Goal: Information Seeking & Learning: Find specific fact

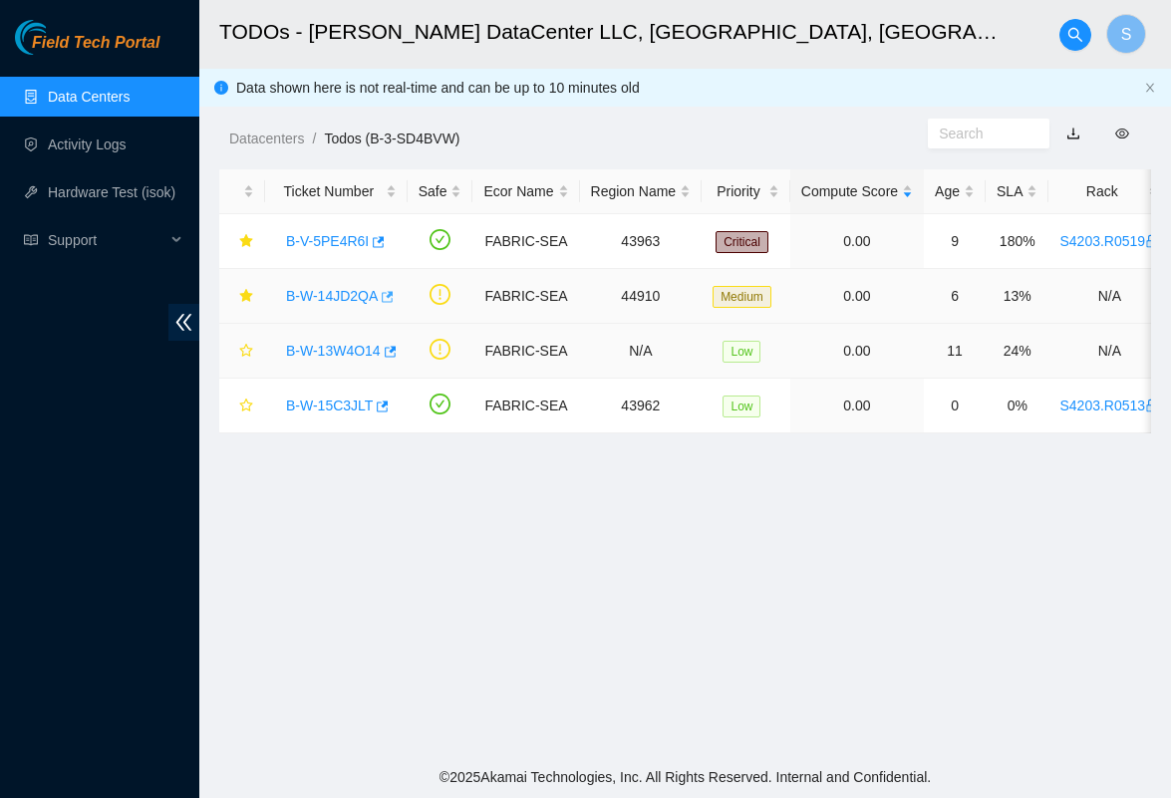
scroll to position [346, 0]
click at [351, 298] on link "B-W-14JD2QA" at bounding box center [332, 296] width 92 height 16
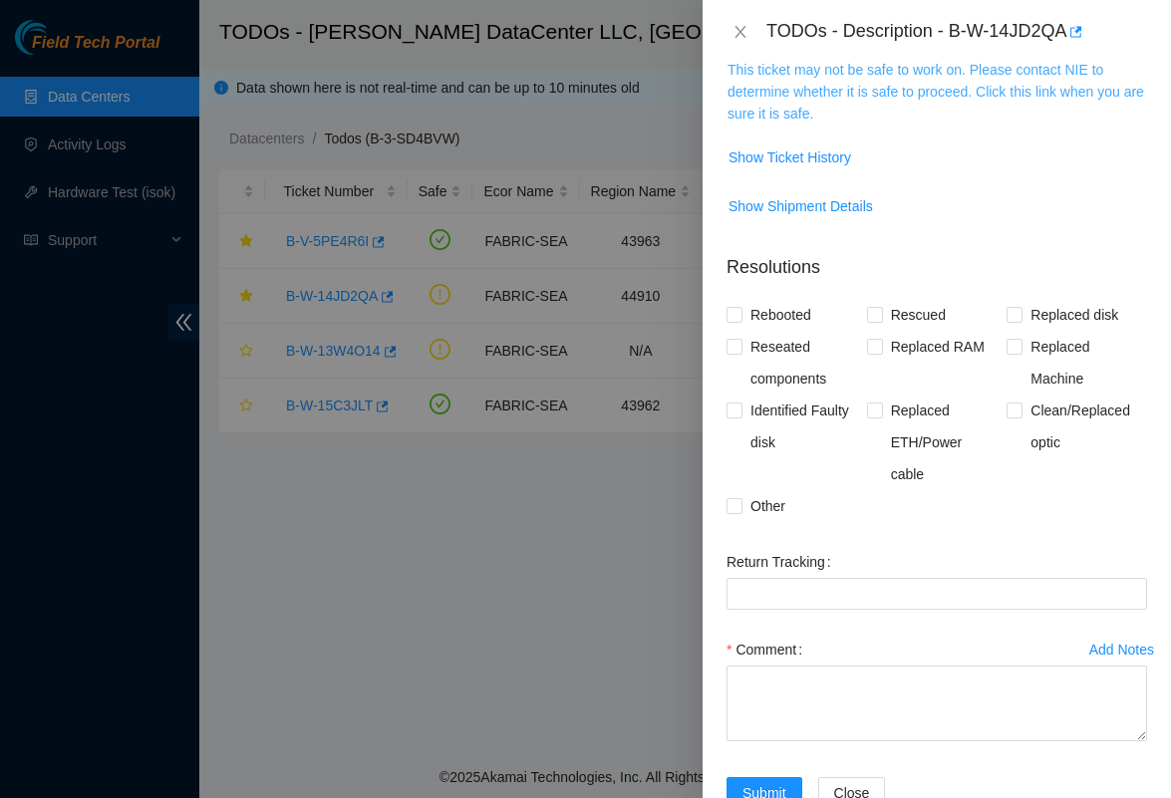
click at [840, 122] on link "This ticket may not be safe to work on. Please contact NIE to determine whether…" at bounding box center [935, 92] width 416 height 60
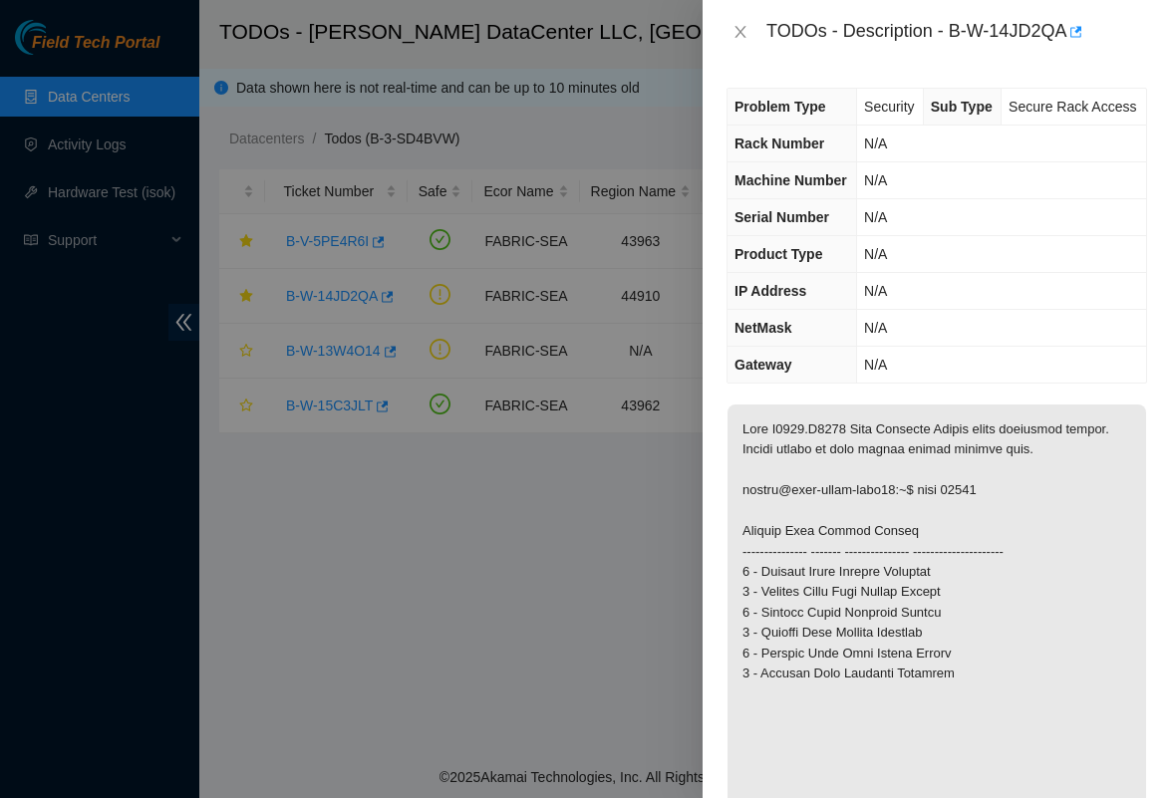
scroll to position [0, 0]
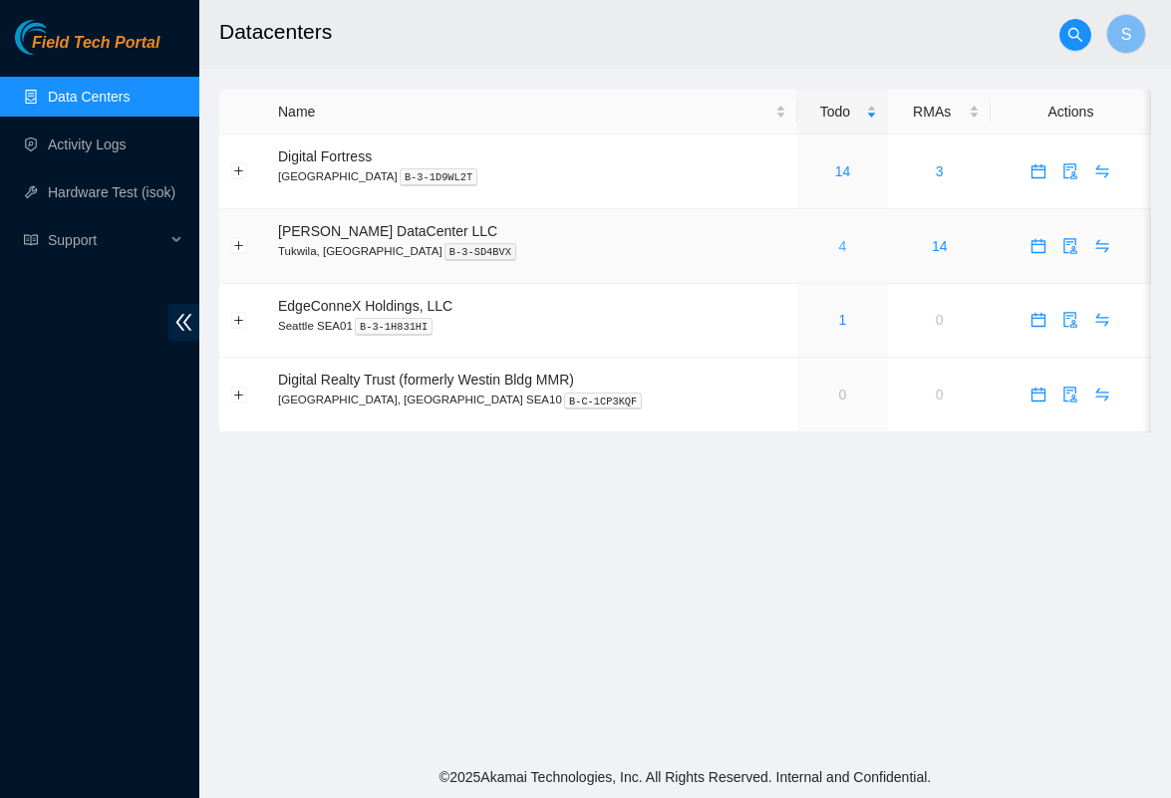
click at [839, 242] on link "4" at bounding box center [843, 246] width 8 height 16
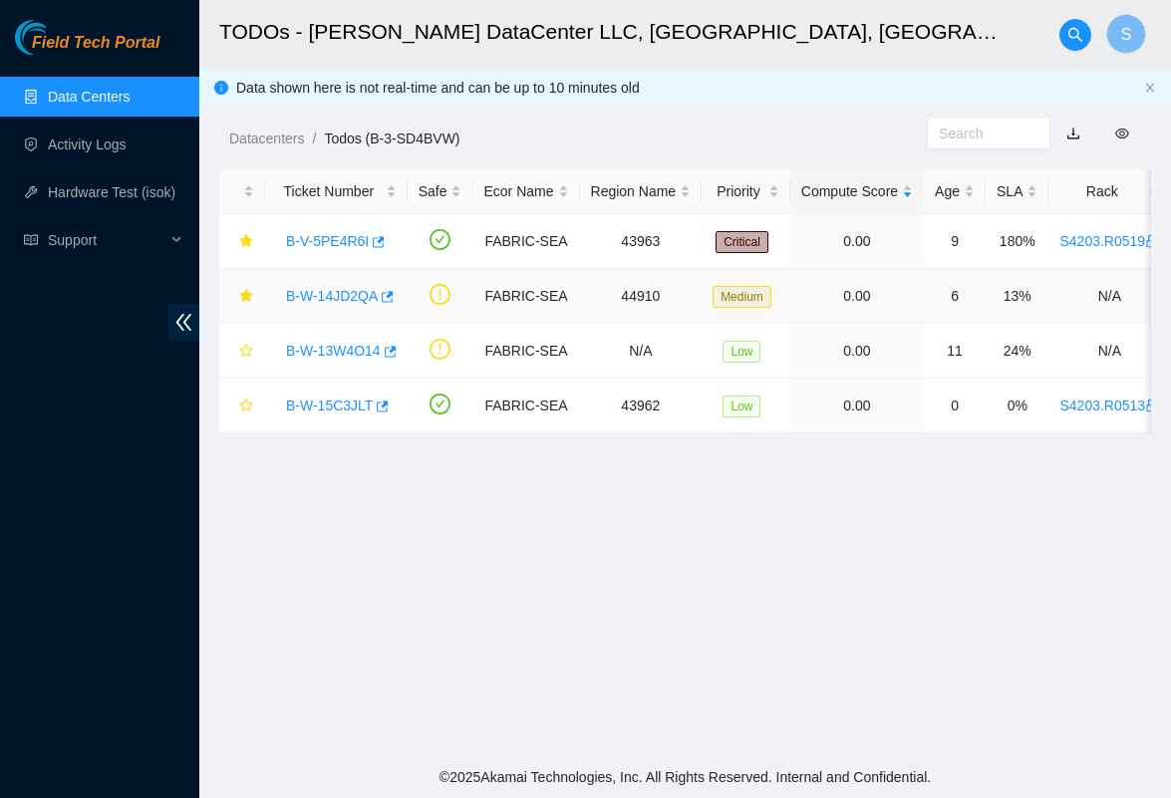
click at [359, 302] on link "B-W-14JD2QA" at bounding box center [332, 296] width 92 height 16
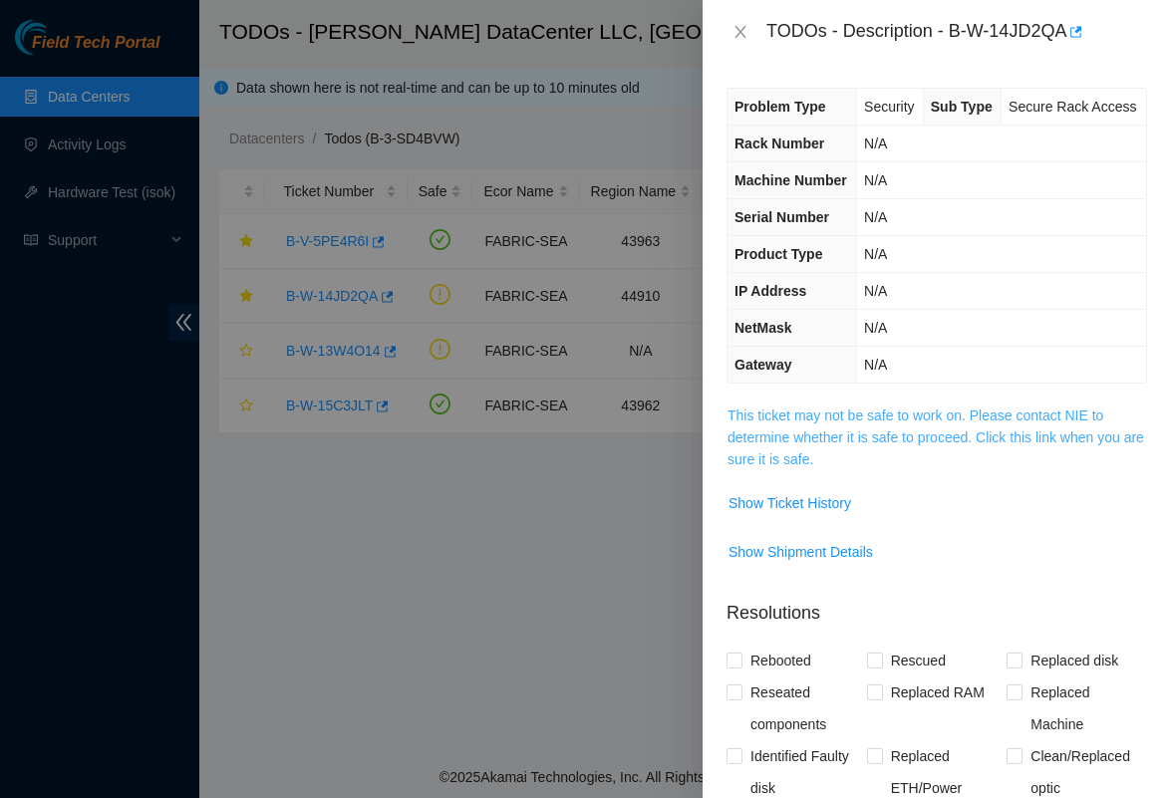
click at [803, 467] on link "This ticket may not be safe to work on. Please contact NIE to determine whether…" at bounding box center [935, 437] width 416 height 60
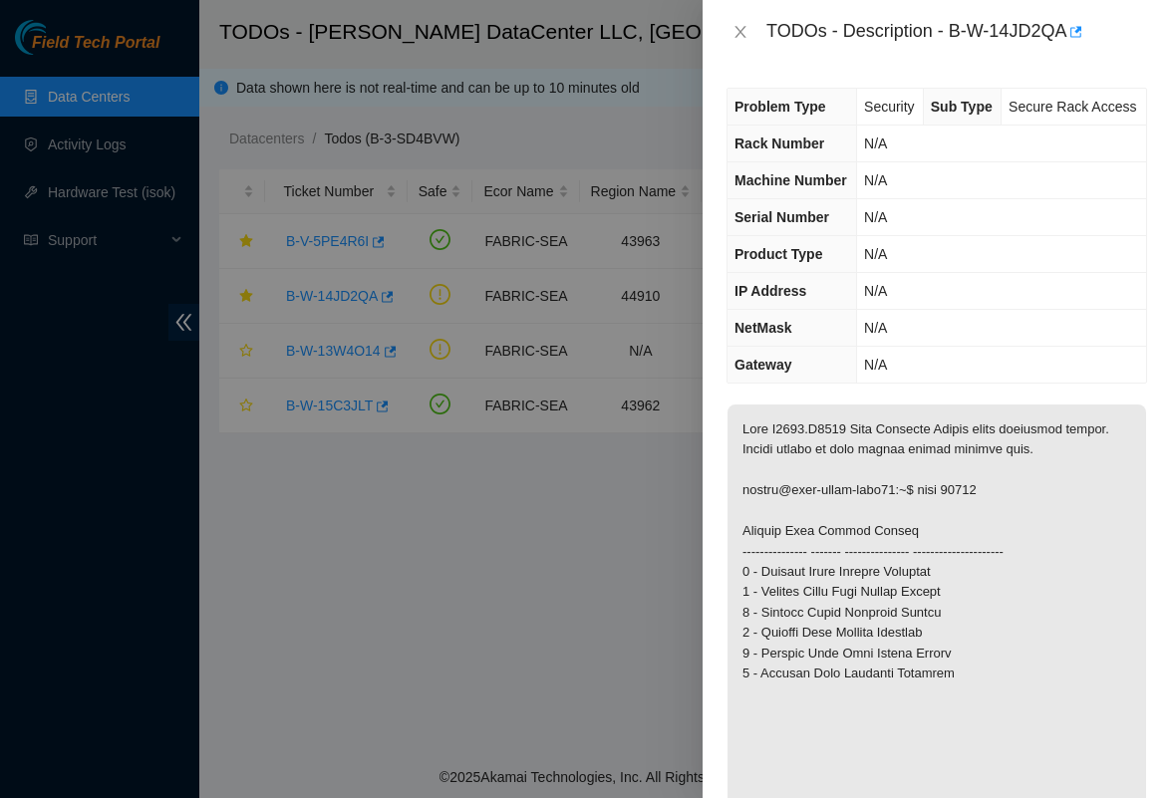
click at [533, 598] on div at bounding box center [585, 399] width 1171 height 798
click at [742, 25] on icon "close" at bounding box center [740, 32] width 16 height 16
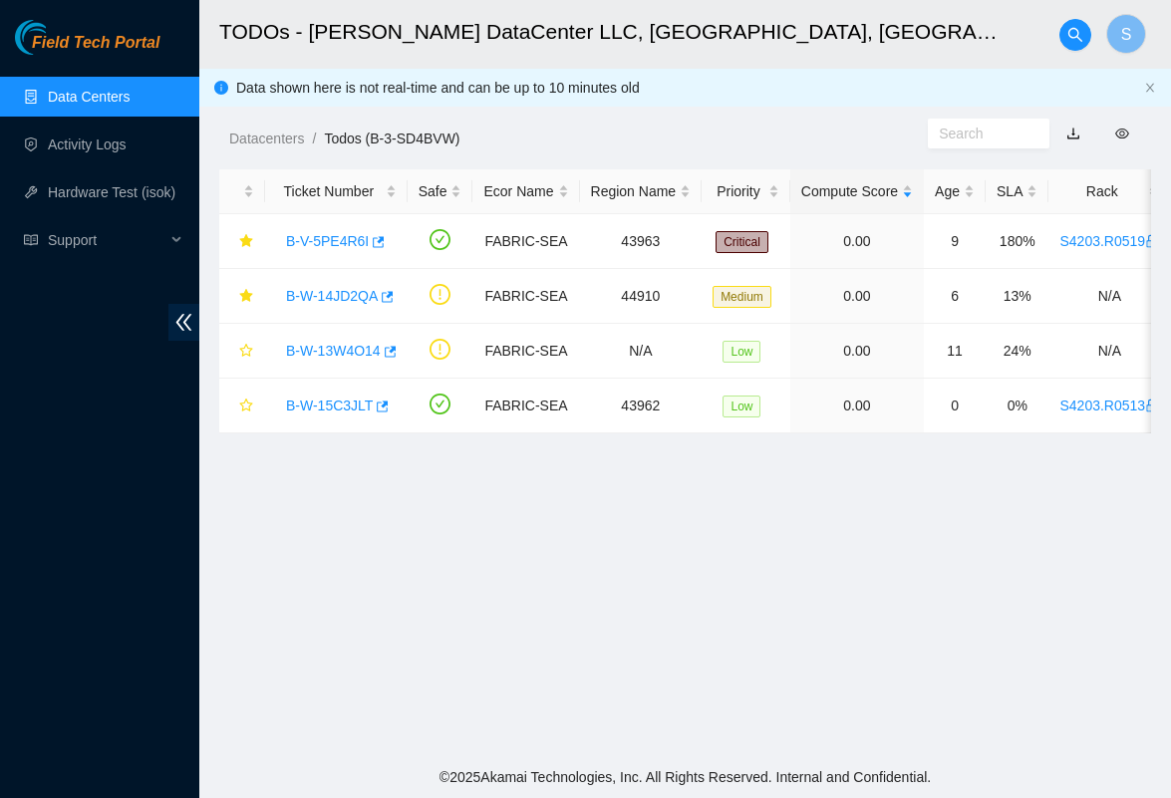
click at [510, 628] on main "TODOs - Sabey DataCenter LLC, Tukwila, WA S Data shown here is not real-time an…" at bounding box center [684, 378] width 971 height 756
click at [351, 350] on link "B-W-13W4O14" at bounding box center [333, 351] width 95 height 16
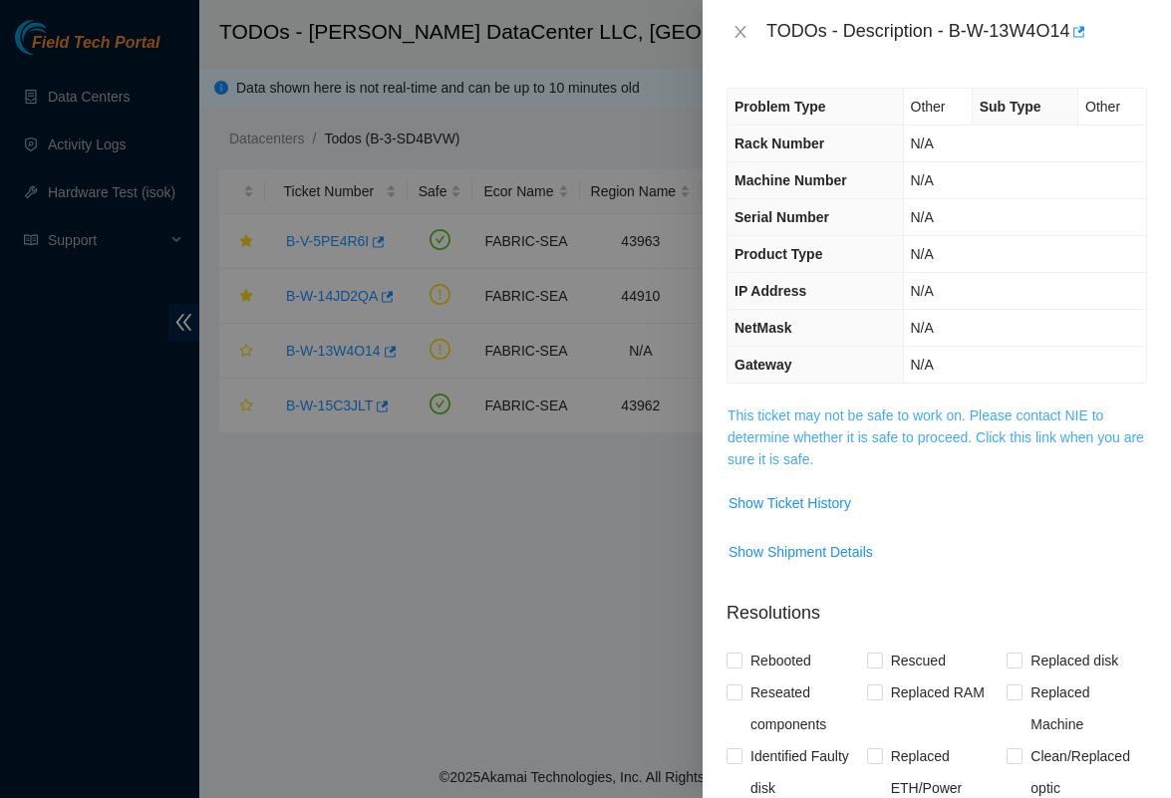
click at [795, 410] on link "This ticket may not be safe to work on. Please contact NIE to determine whether…" at bounding box center [935, 437] width 416 height 60
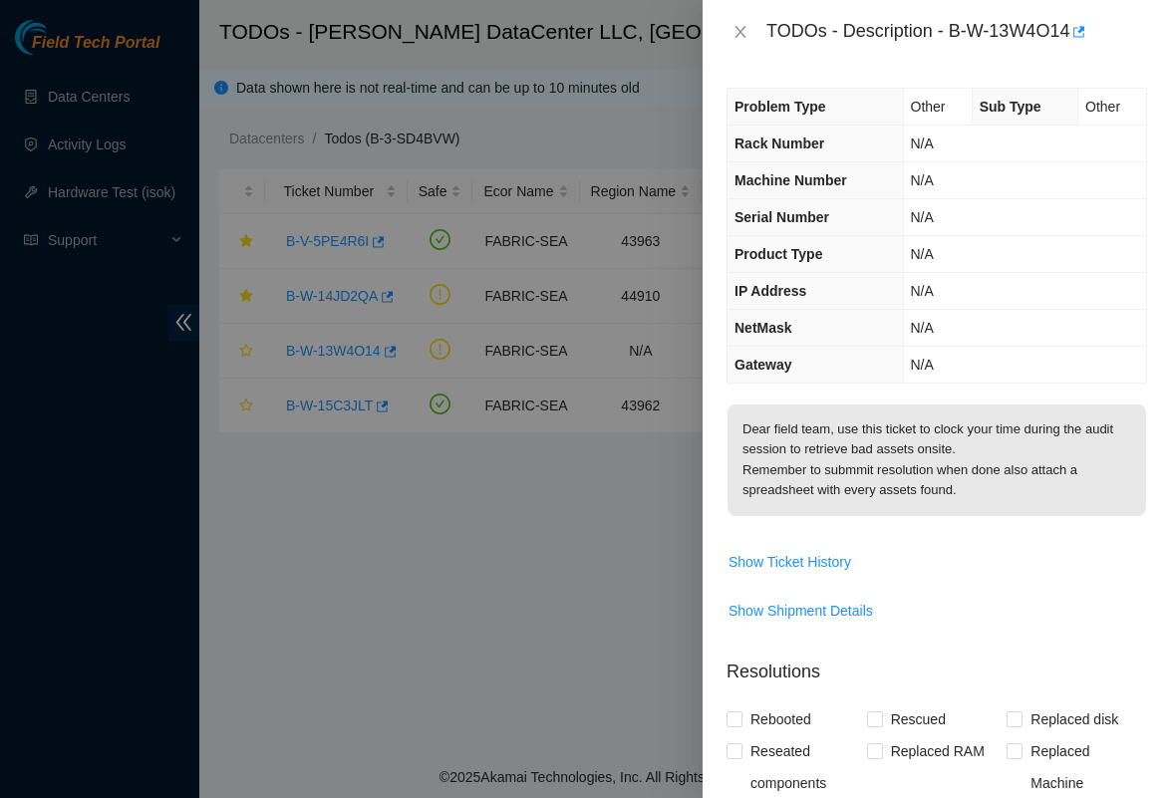
click at [733, 45] on div "TODOs - Description - B-W-13W4O14" at bounding box center [936, 32] width 420 height 32
click at [734, 36] on icon "close" at bounding box center [740, 32] width 16 height 16
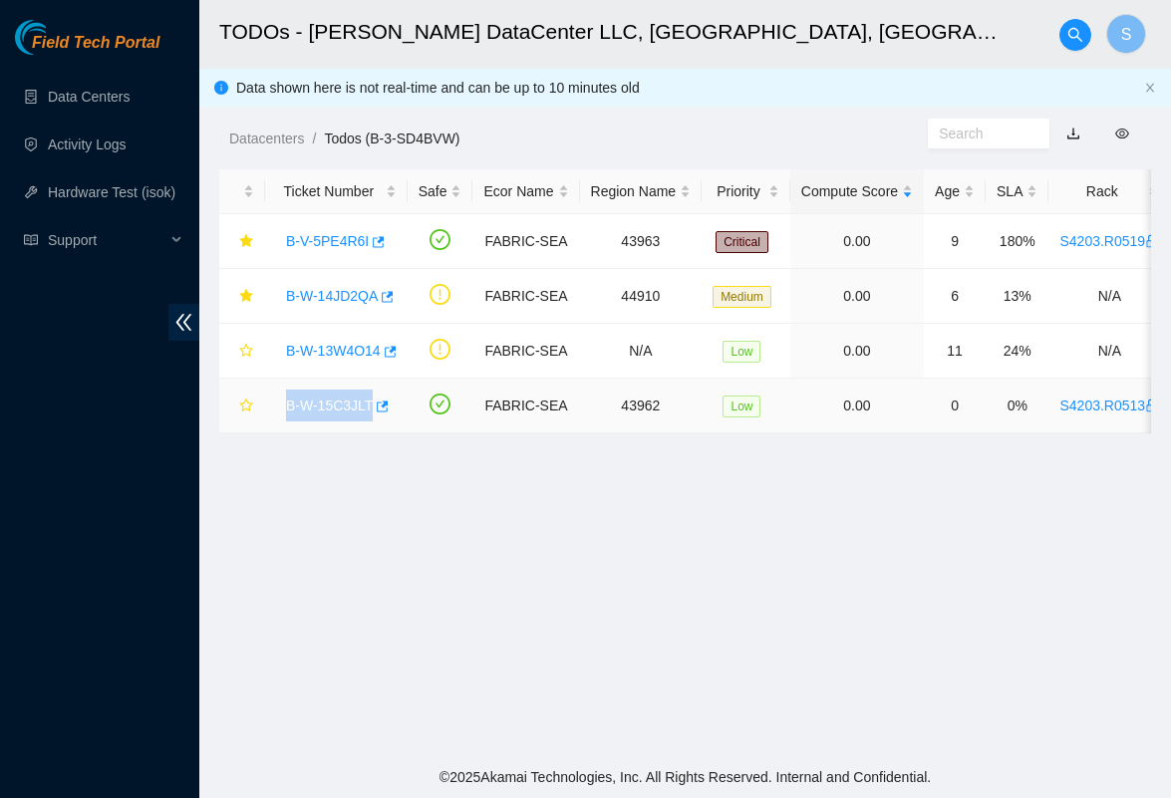
drag, startPoint x: 275, startPoint y: 411, endPoint x: 377, endPoint y: 421, distance: 102.1
click at [377, 421] on td "B-W-15C3JLT" at bounding box center [336, 406] width 142 height 55
copy link "B-W-15C3JLT"
click at [342, 301] on link "B-W-14JD2QA" at bounding box center [332, 296] width 92 height 16
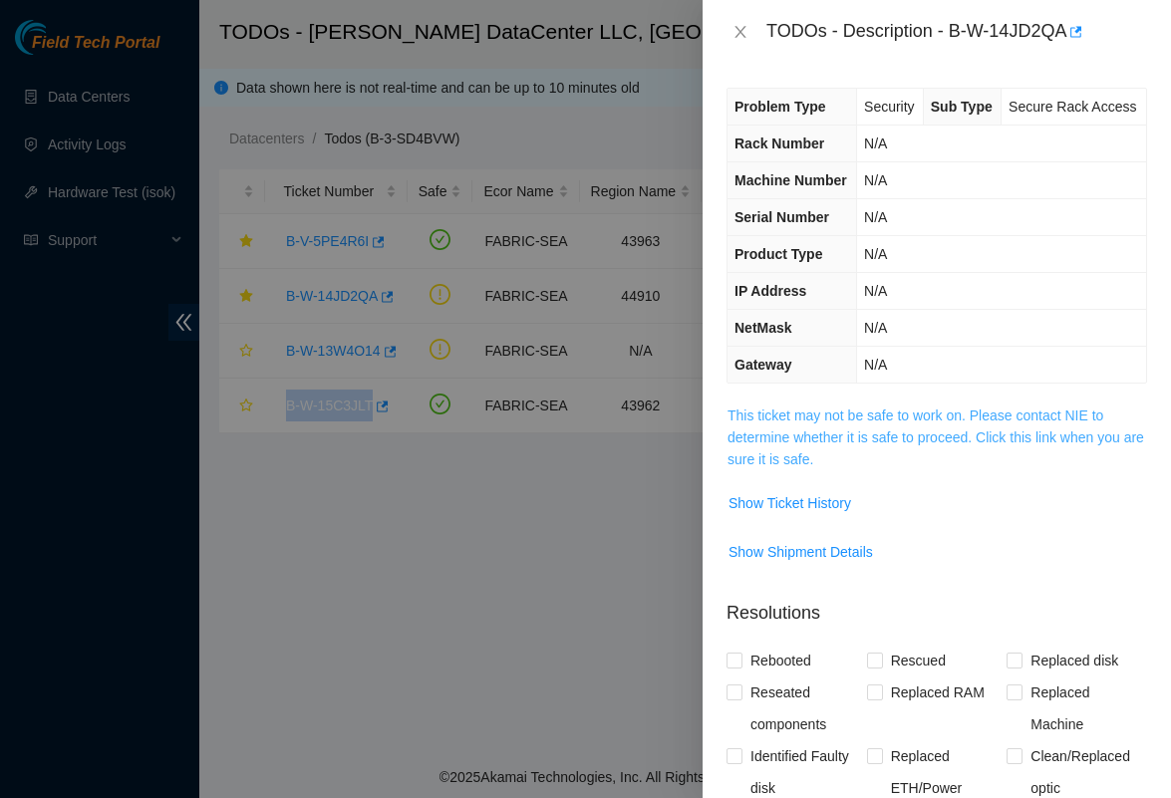
click at [892, 467] on link "This ticket may not be safe to work on. Please contact NIE to determine whether…" at bounding box center [935, 437] width 416 height 60
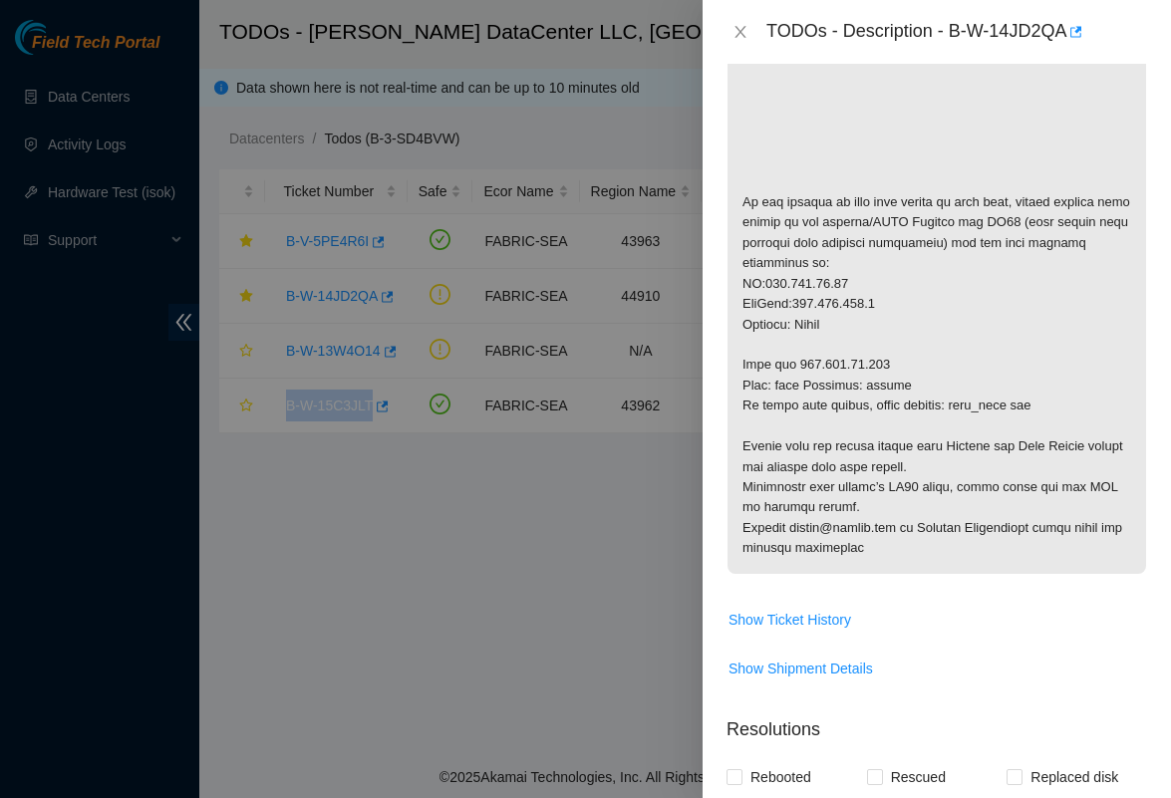
scroll to position [621, 0]
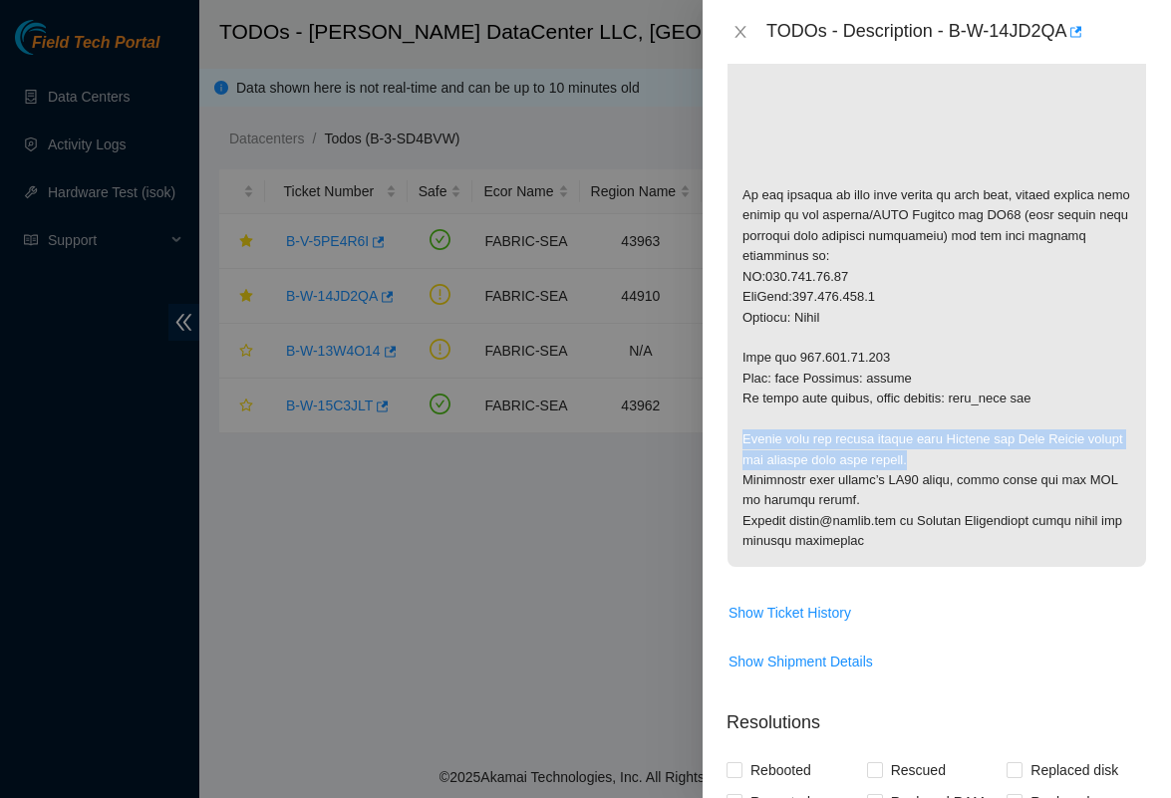
drag, startPoint x: 738, startPoint y: 495, endPoint x: 980, endPoint y: 517, distance: 243.1
click at [980, 517] on p at bounding box center [936, 175] width 418 height 783
click at [963, 567] on p at bounding box center [936, 175] width 418 height 783
click at [961, 567] on p at bounding box center [936, 175] width 418 height 783
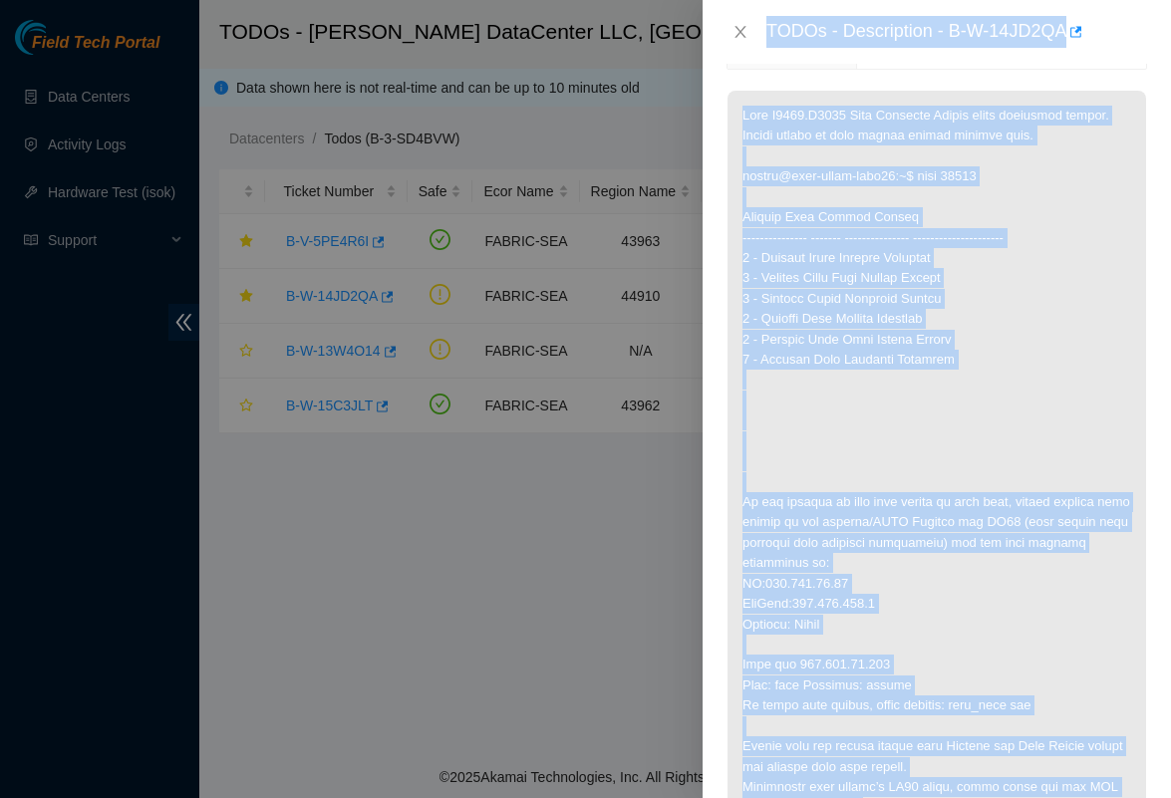
scroll to position [290, 0]
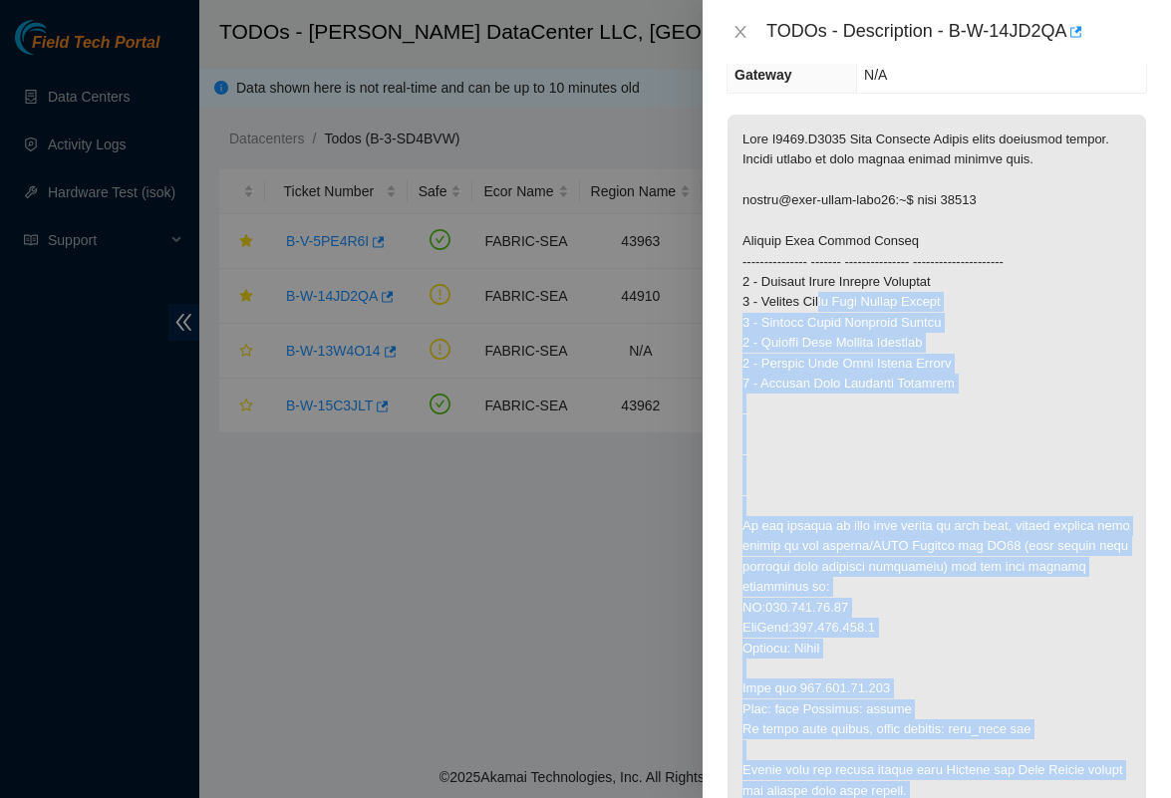
drag, startPoint x: 961, startPoint y: 591, endPoint x: 833, endPoint y: 355, distance: 268.8
click at [833, 355] on p at bounding box center [936, 506] width 418 height 783
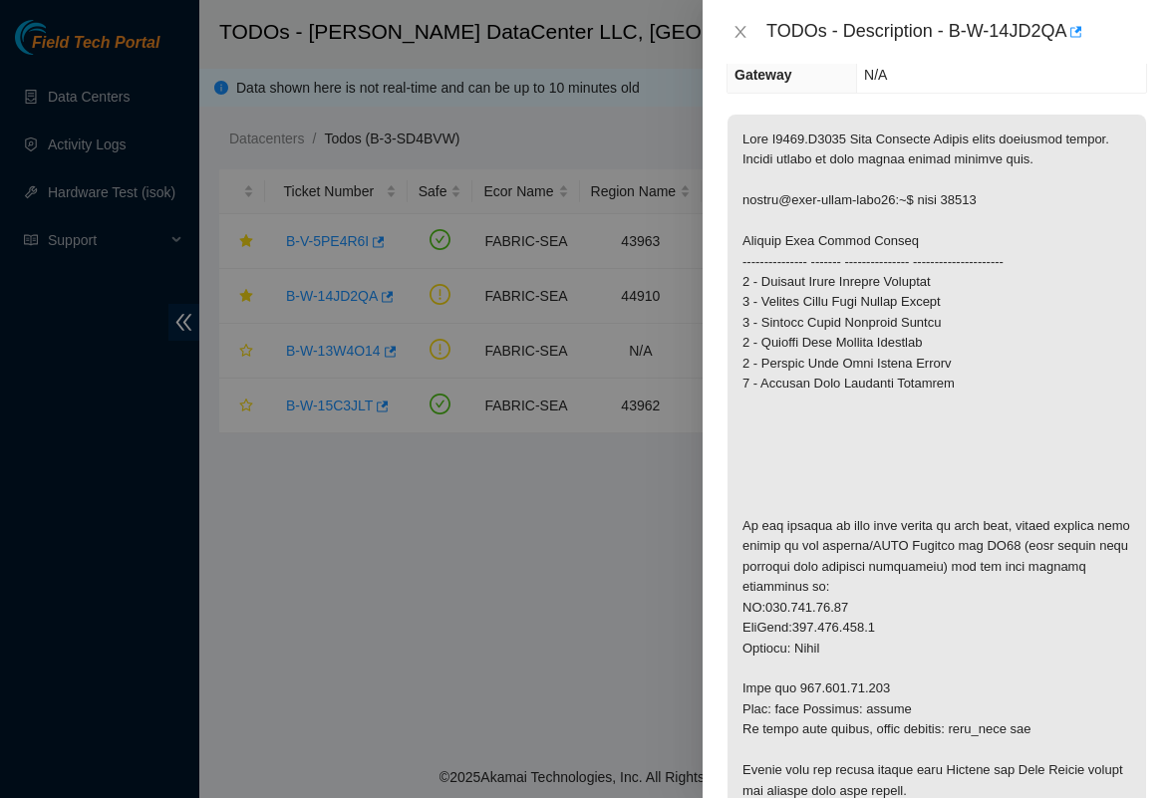
click at [802, 350] on p at bounding box center [936, 506] width 418 height 783
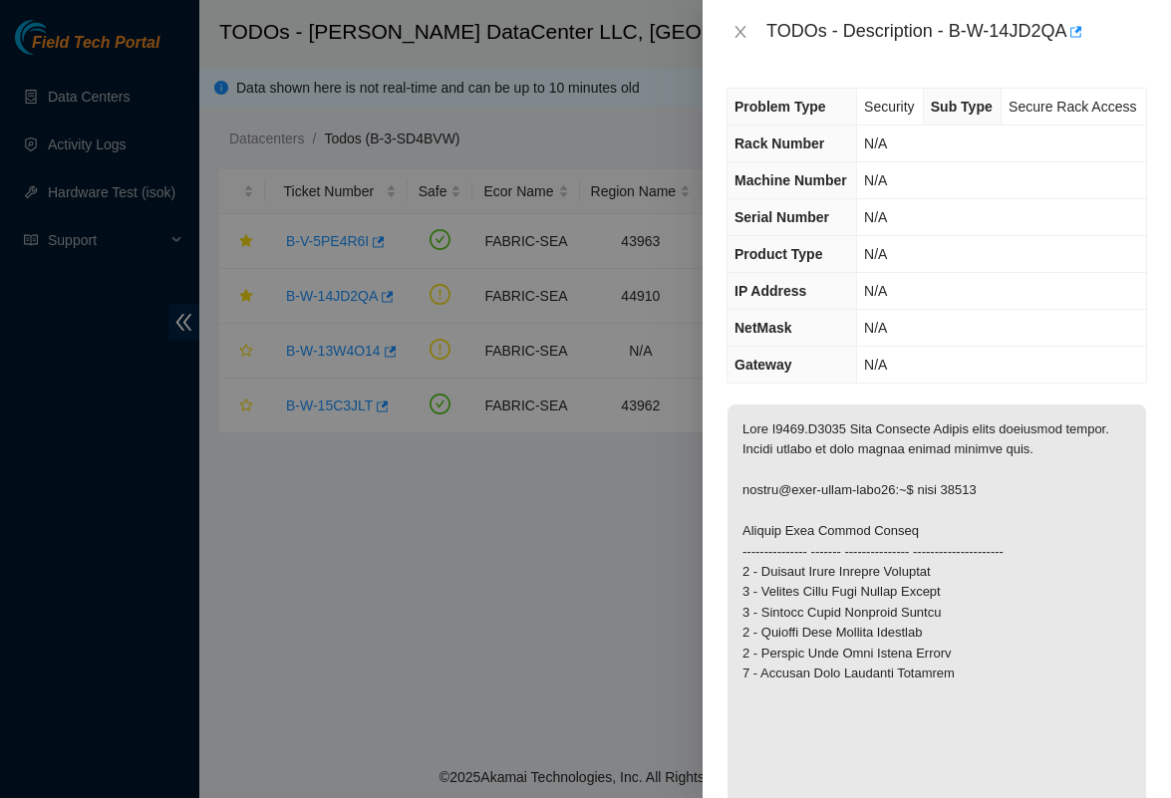
scroll to position [0, 0]
drag, startPoint x: 954, startPoint y: 31, endPoint x: 1074, endPoint y: 29, distance: 119.6
click at [1074, 29] on div "TODOs - Description - B-W-14JD2QA" at bounding box center [956, 32] width 381 height 32
copy div "B-W-14JD2QA"
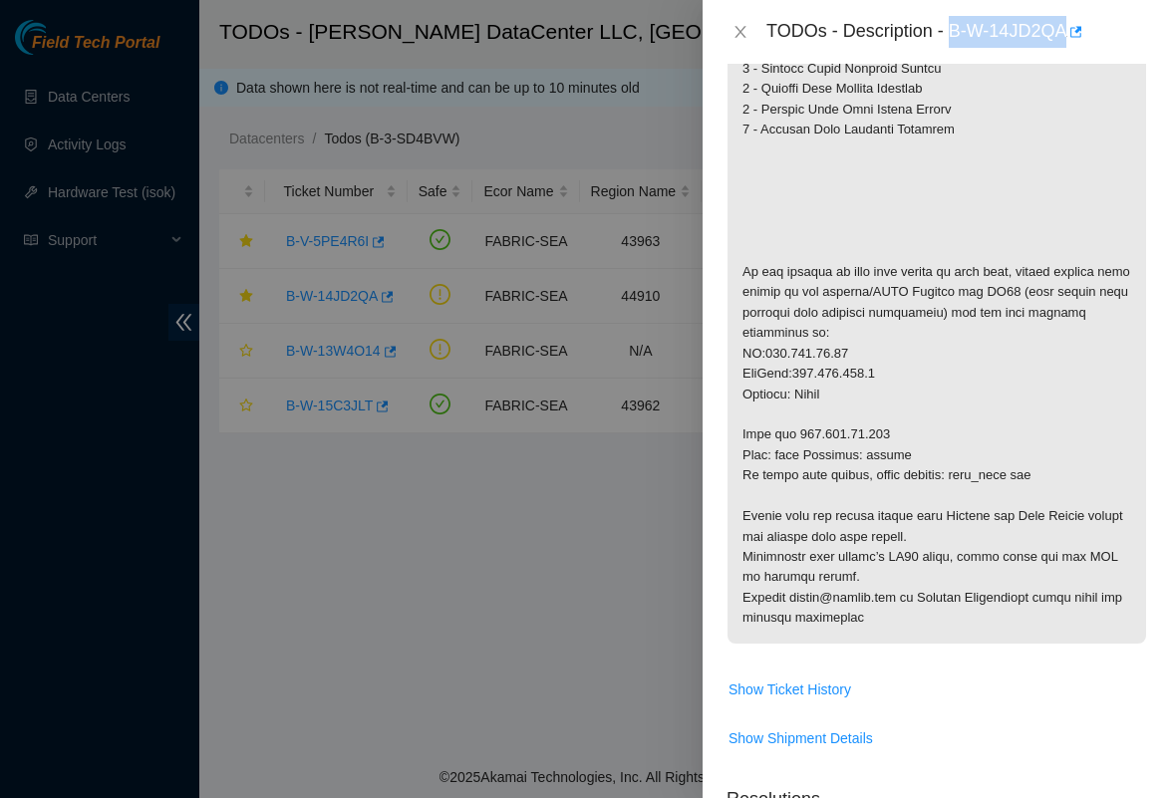
scroll to position [580, 0]
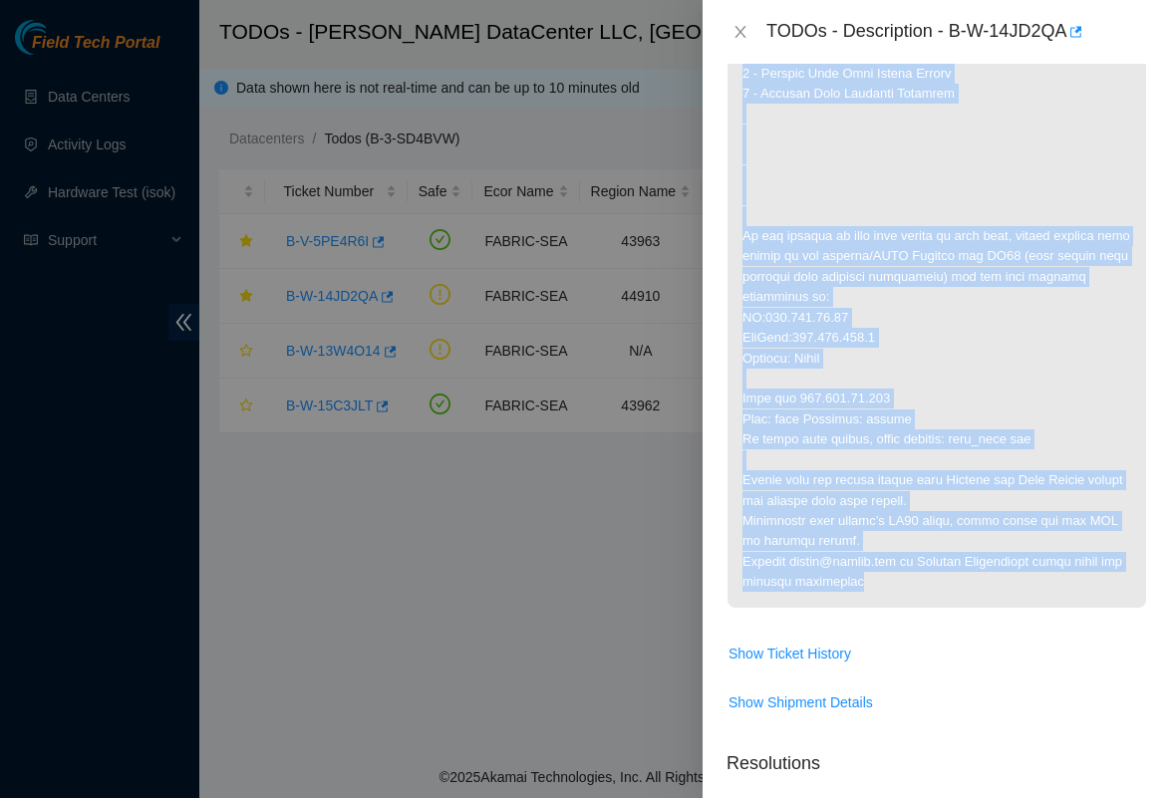
drag, startPoint x: 737, startPoint y: 257, endPoint x: 1005, endPoint y: 641, distance: 467.9
click at [1005, 608] on p at bounding box center [936, 216] width 418 height 783
copy p "Rack S4203.R0613 Back Deadbolt Sensor shows incorrect status. Please adjust so …"
click at [881, 525] on p at bounding box center [936, 216] width 418 height 783
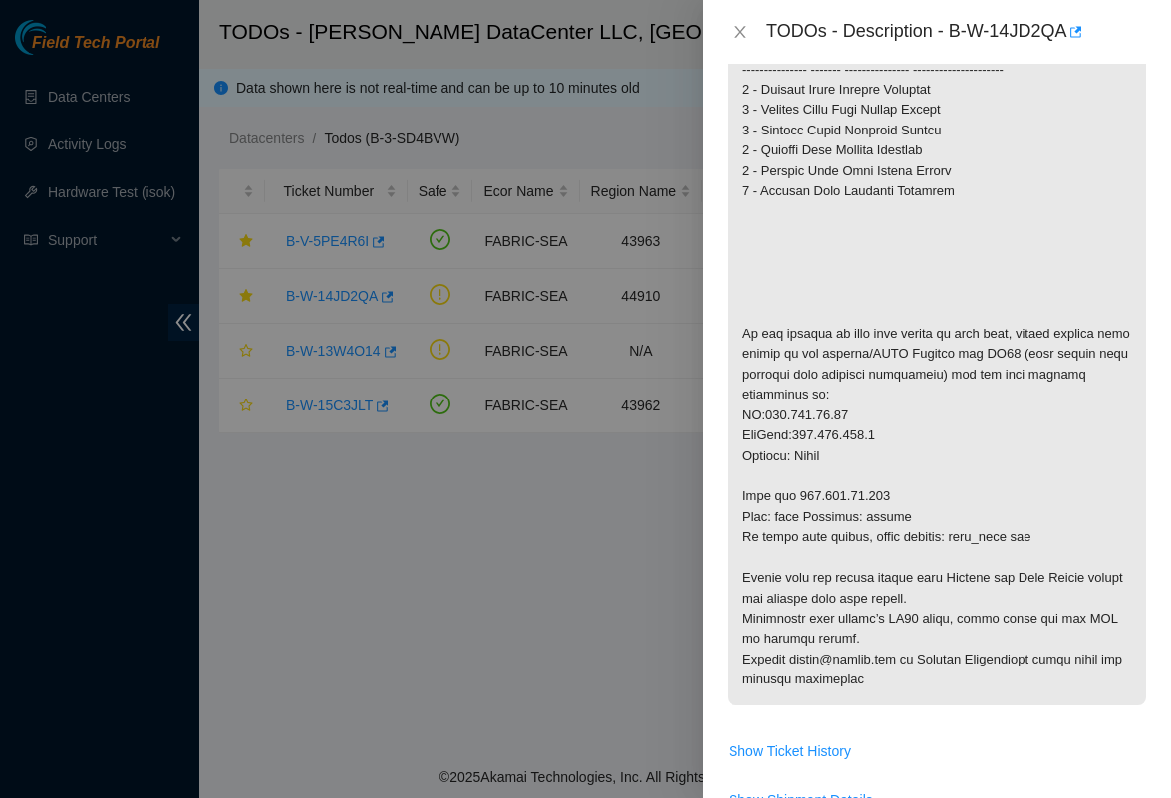
scroll to position [523, 0]
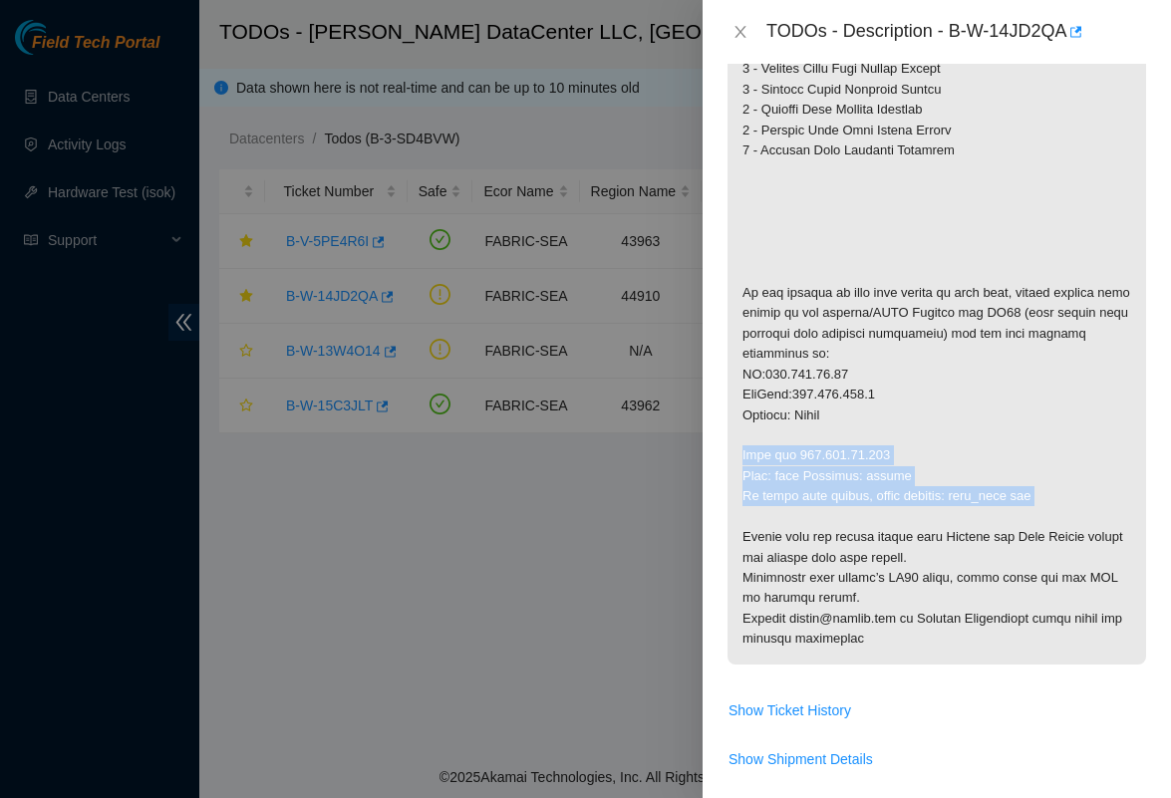
drag, startPoint x: 740, startPoint y: 505, endPoint x: 1074, endPoint y: 556, distance: 337.6
click at [1074, 556] on p at bounding box center [936, 272] width 418 height 783
copy p "Then ssh 192.168.31.100 User: root Password: akamai To check rids status, enter…"
